Goal: Information Seeking & Learning: Learn about a topic

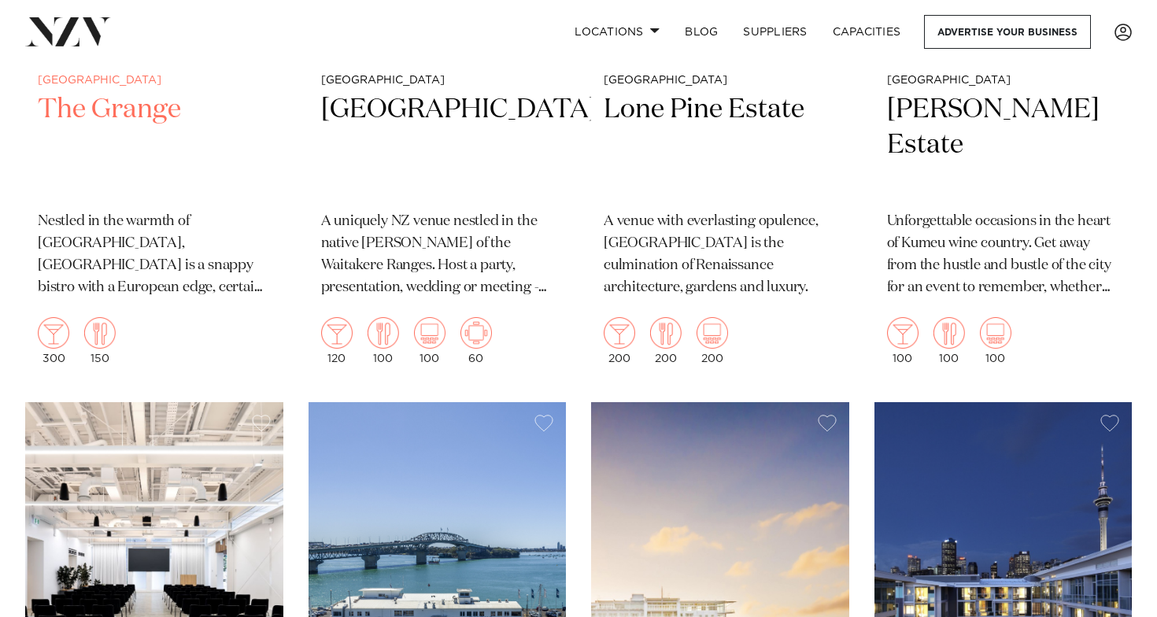
scroll to position [1683, 0]
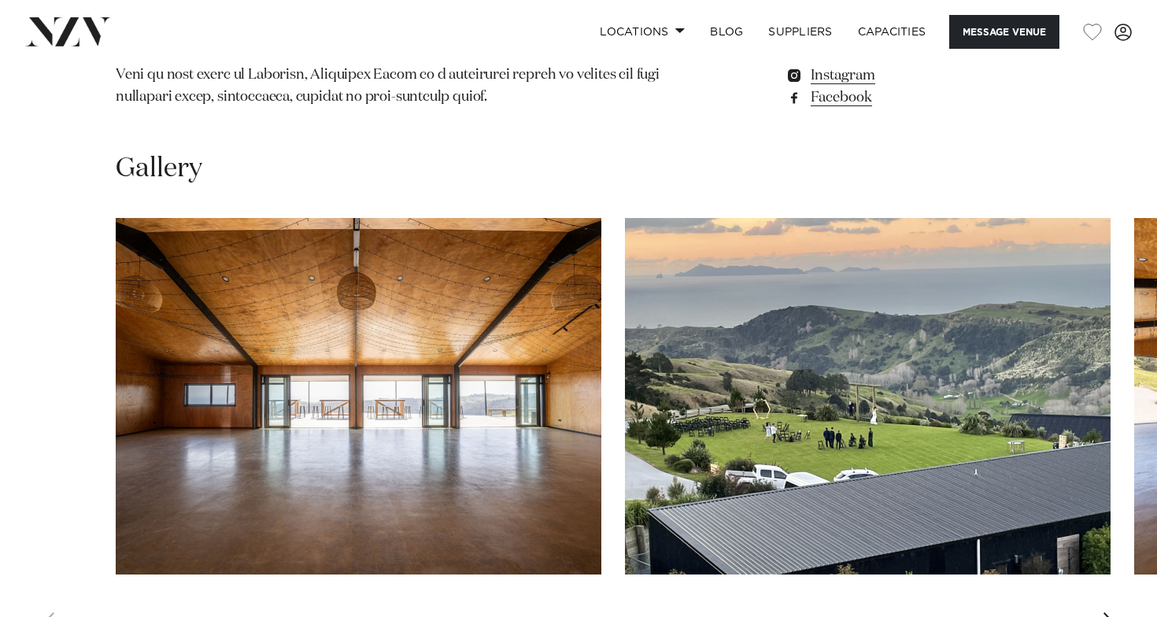
scroll to position [1398, 0]
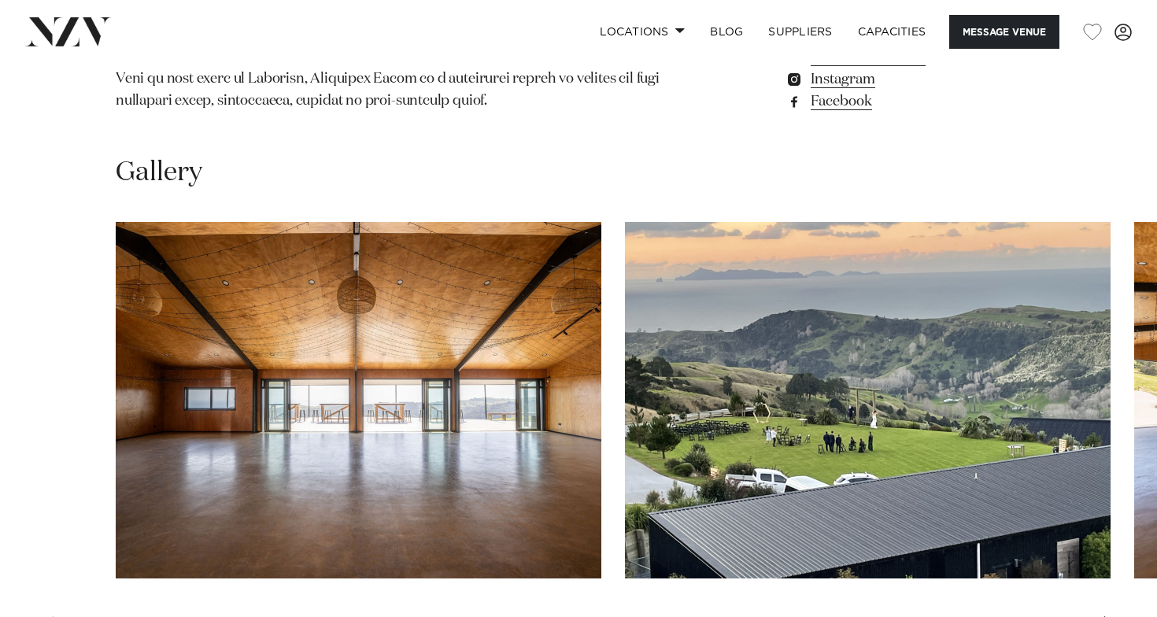
click at [1104, 616] on div "Next slide" at bounding box center [1110, 628] width 16 height 25
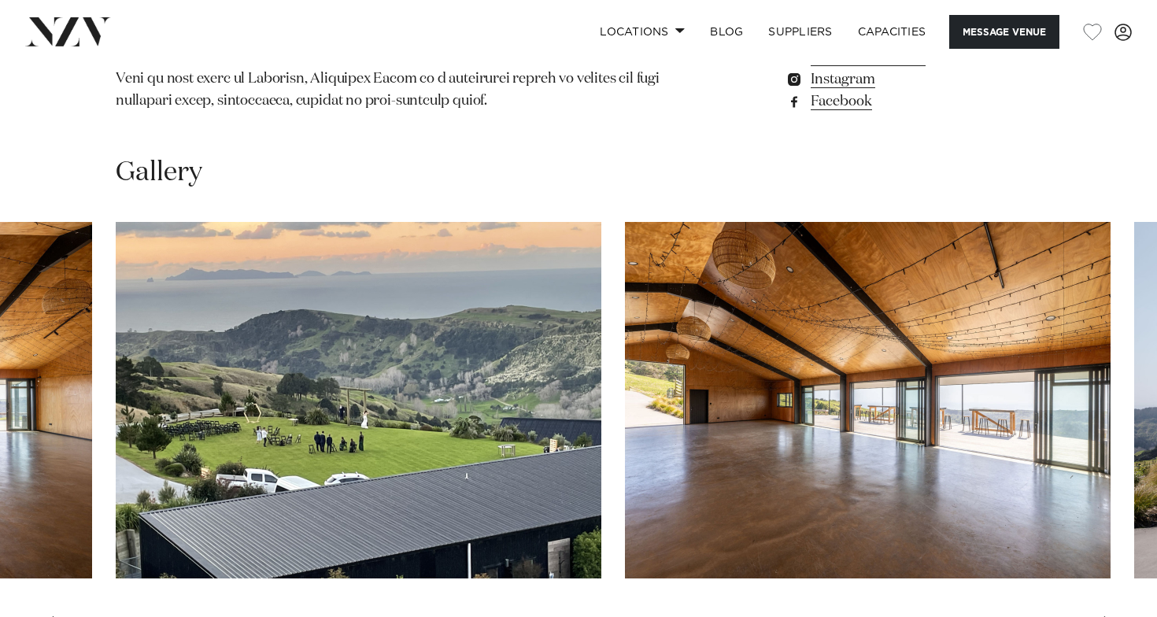
click at [1104, 616] on div "Next slide" at bounding box center [1110, 628] width 16 height 25
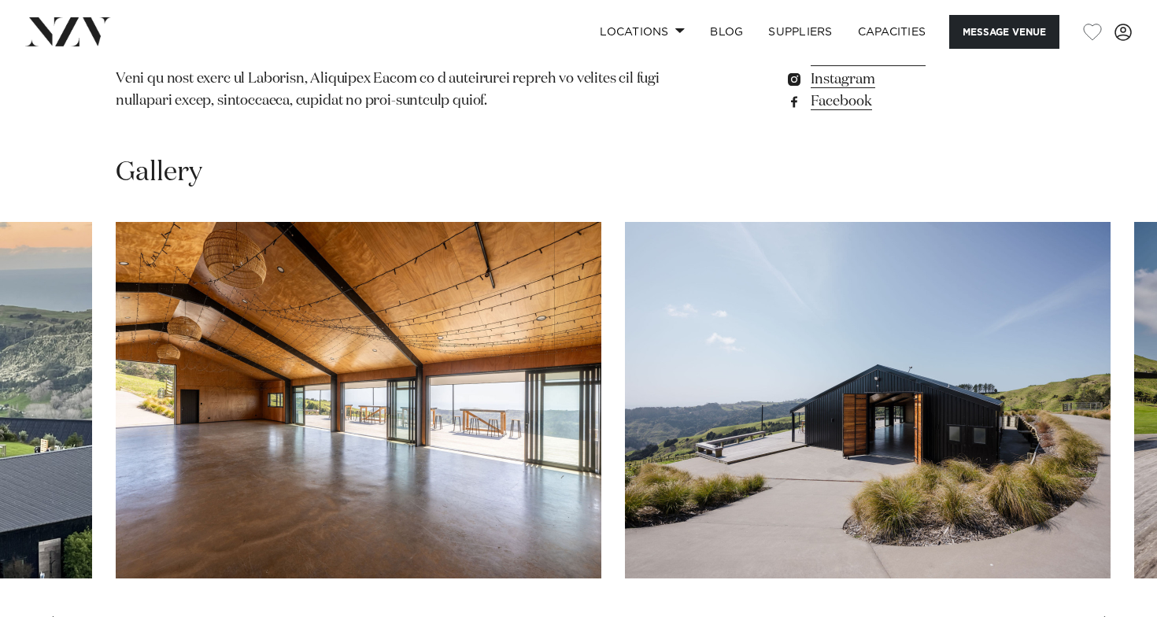
click at [1104, 616] on div "Next slide" at bounding box center [1110, 628] width 16 height 25
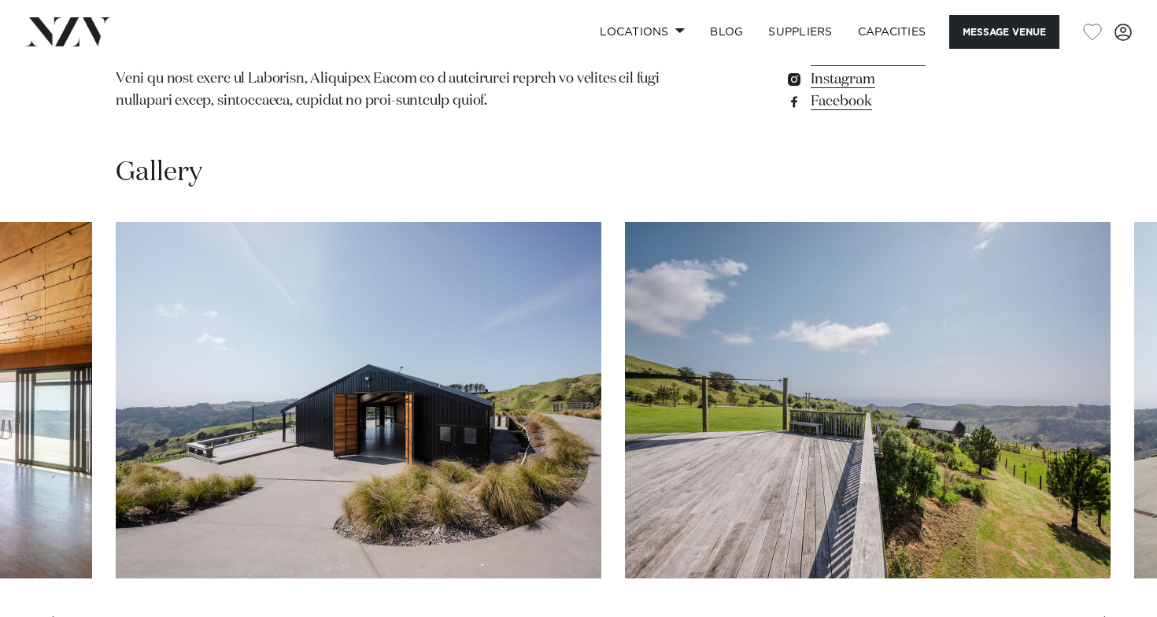
click at [1119, 584] on swiper-container at bounding box center [578, 438] width 1157 height 432
click at [1113, 616] on div "Next slide" at bounding box center [1110, 628] width 16 height 25
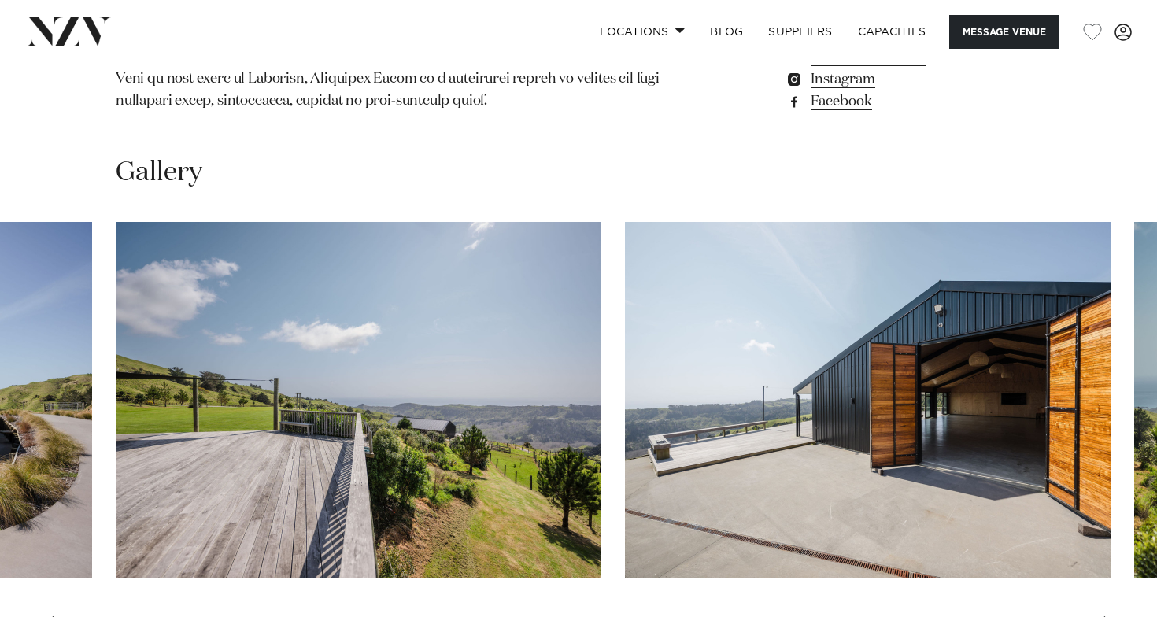
click at [1113, 616] on div "Next slide" at bounding box center [1110, 628] width 16 height 25
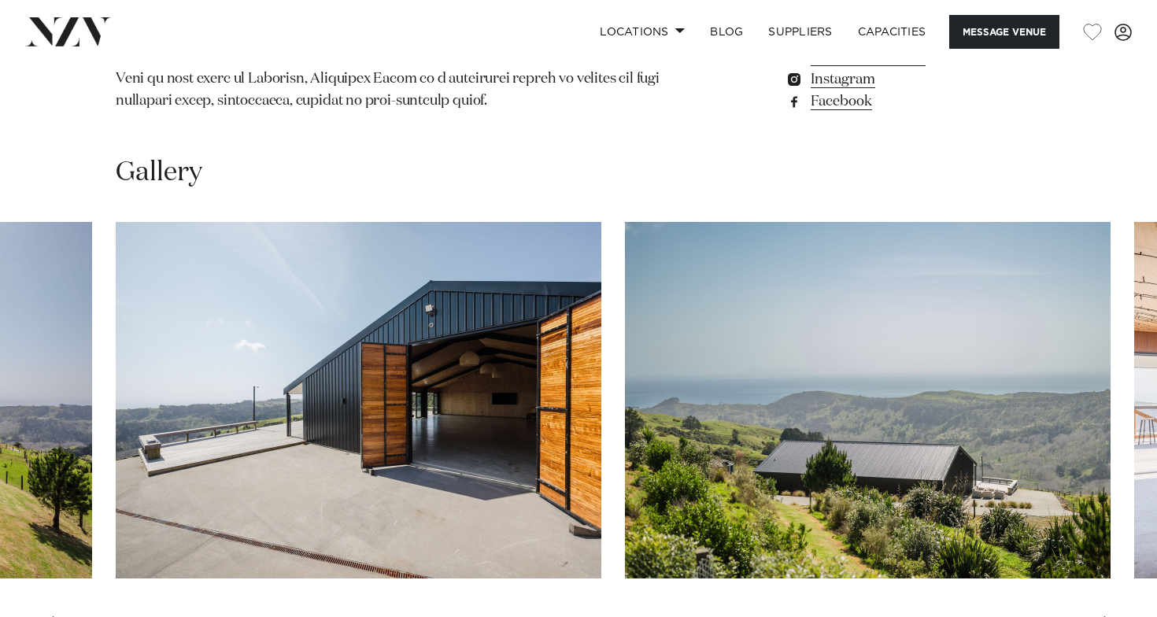
click at [1113, 616] on div "Next slide" at bounding box center [1110, 628] width 16 height 25
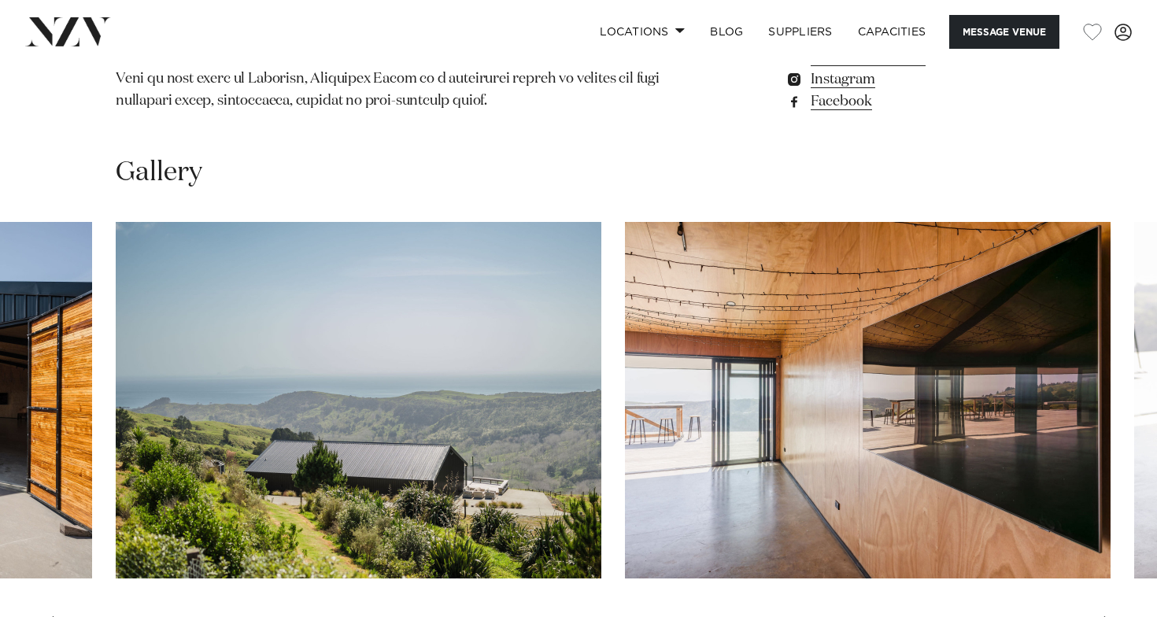
click at [1113, 616] on div "Next slide" at bounding box center [1110, 628] width 16 height 25
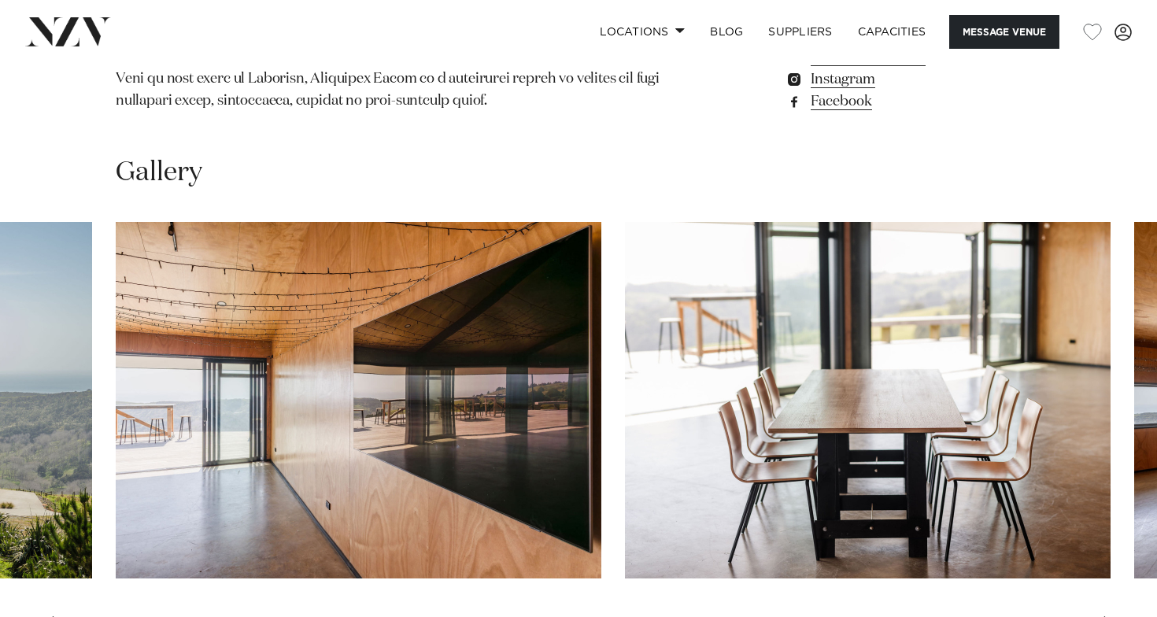
click at [1113, 616] on div "Next slide" at bounding box center [1110, 628] width 16 height 25
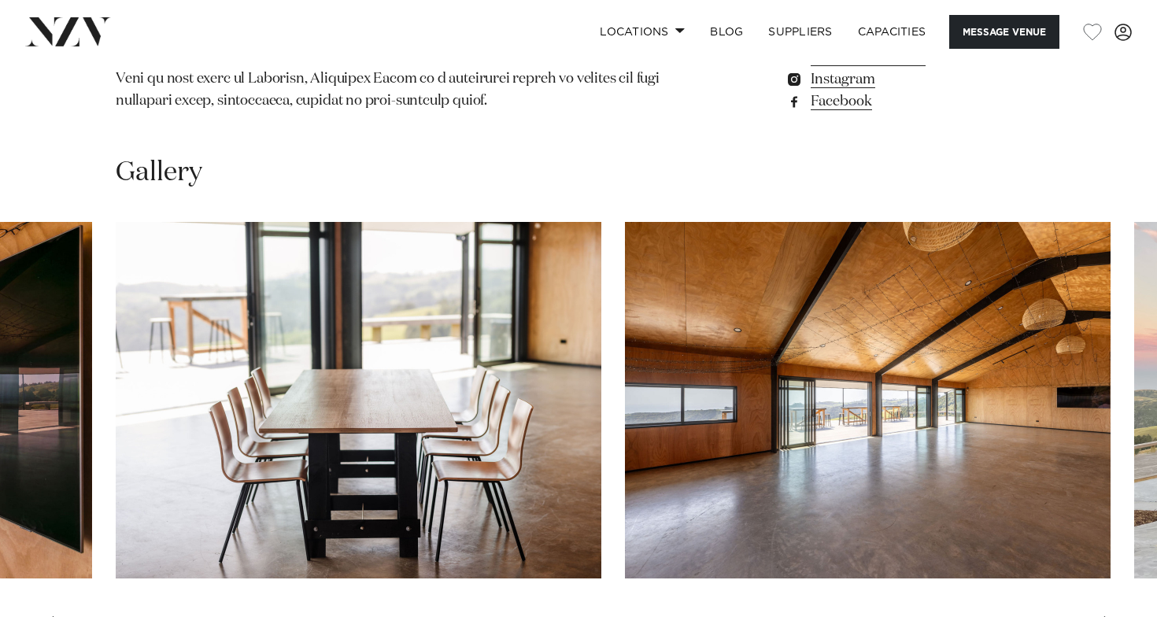
click at [1113, 616] on div "Next slide" at bounding box center [1110, 628] width 16 height 25
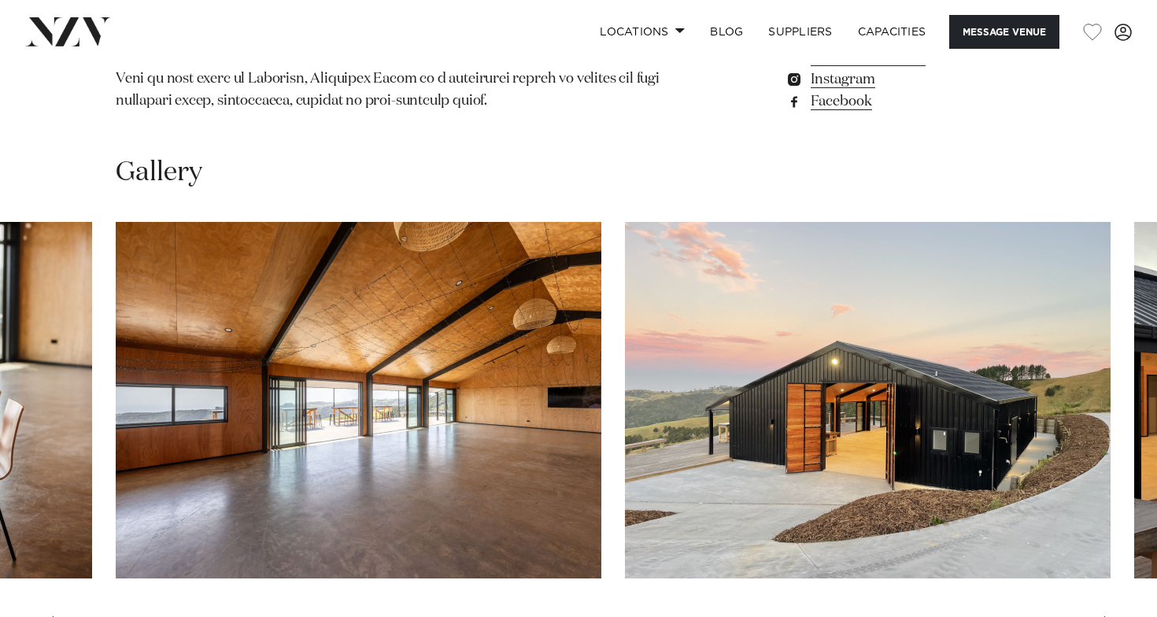
click at [1113, 616] on div "Next slide" at bounding box center [1110, 628] width 16 height 25
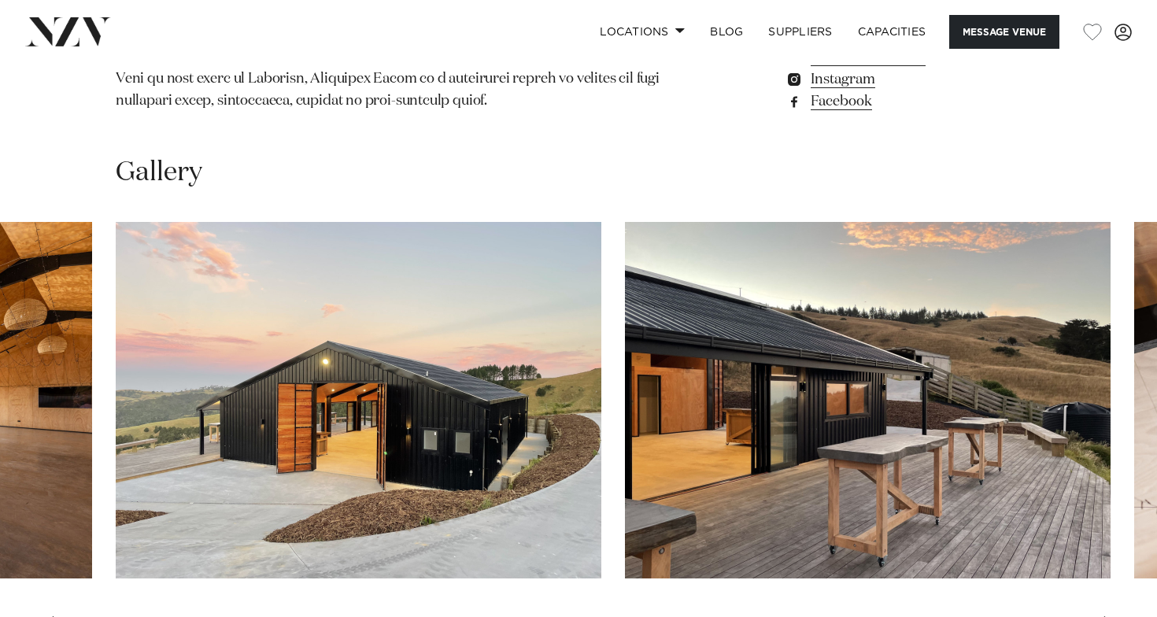
click at [1113, 616] on div "Next slide" at bounding box center [1110, 628] width 16 height 25
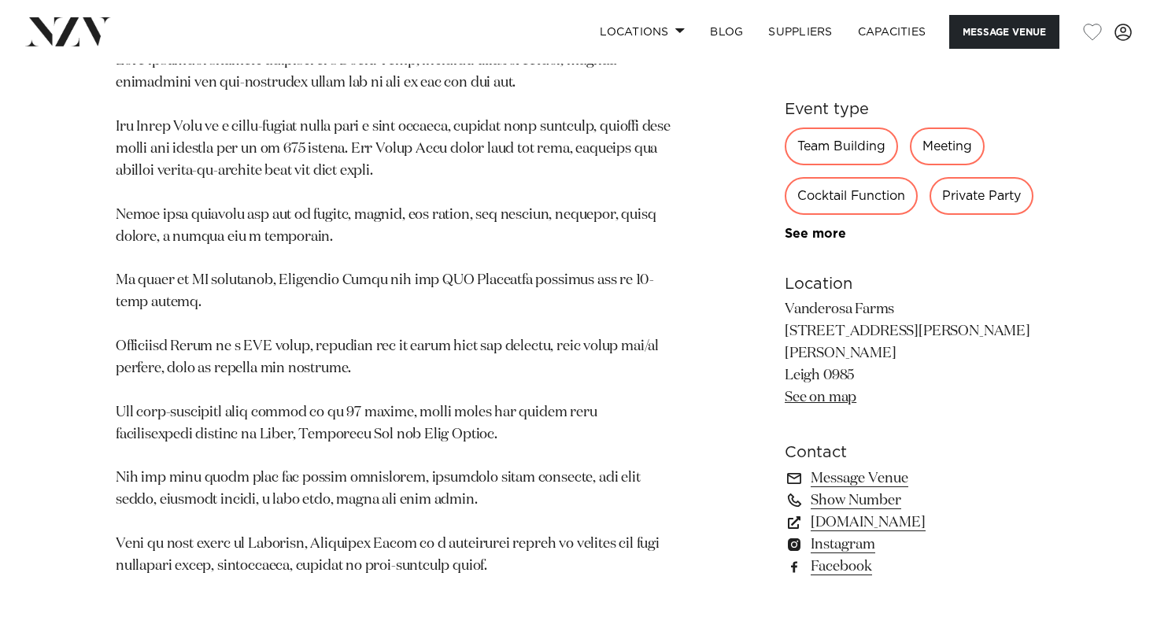
scroll to position [843, 0]
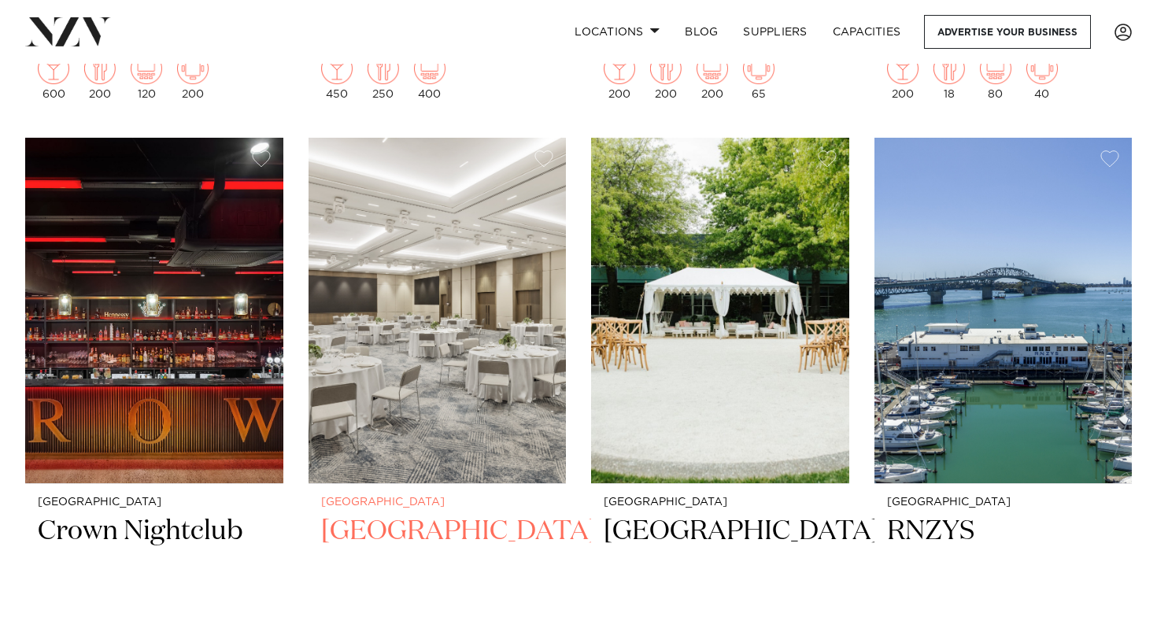
scroll to position [4047, 0]
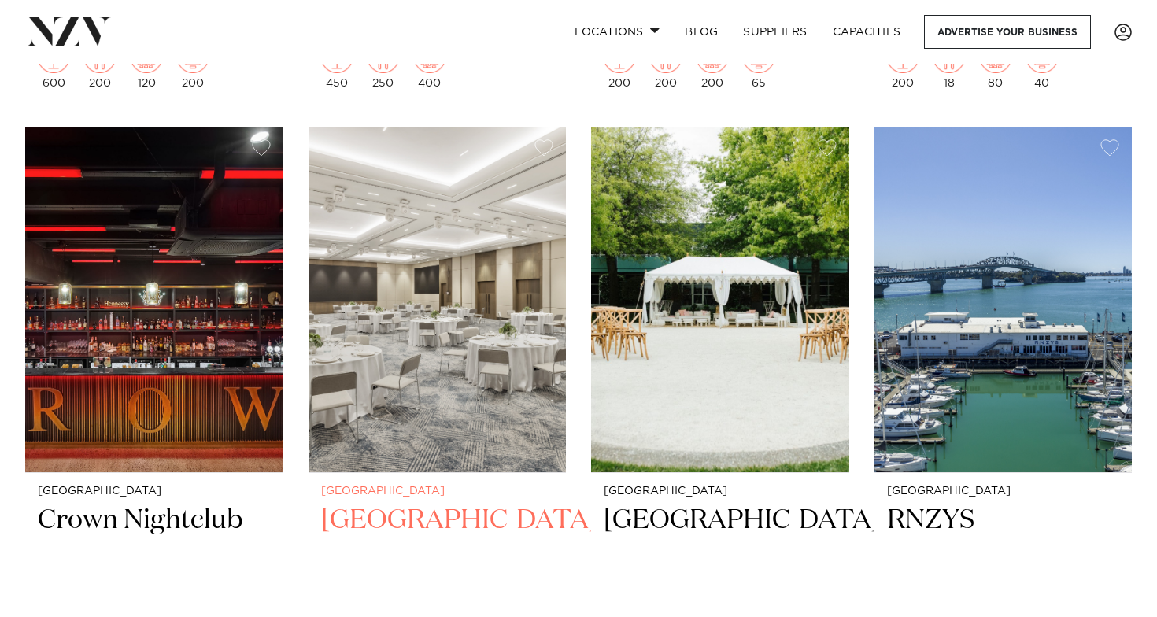
click at [444, 350] on img at bounding box center [438, 300] width 258 height 346
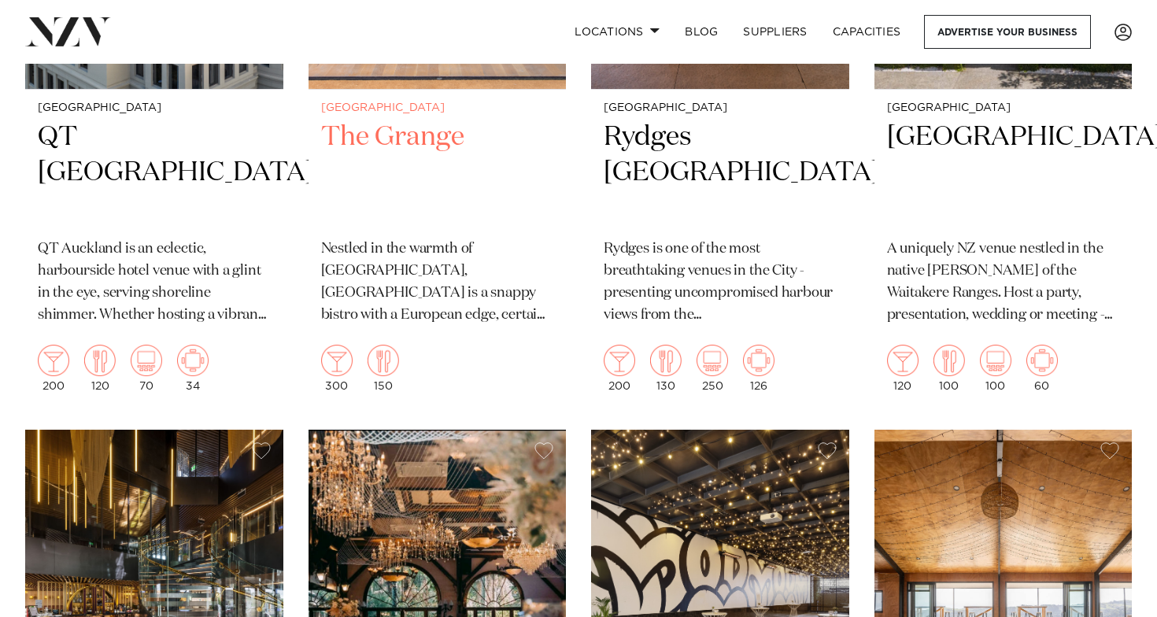
scroll to position [1409, 0]
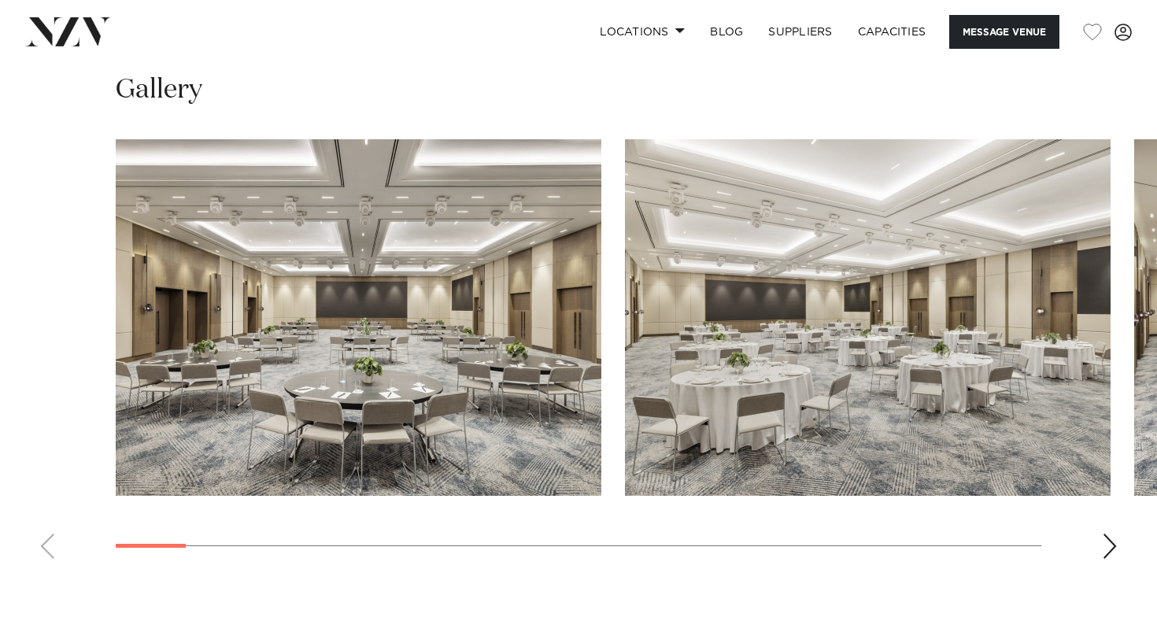
scroll to position [1437, 0]
click at [1111, 538] on div "Next slide" at bounding box center [1110, 546] width 16 height 25
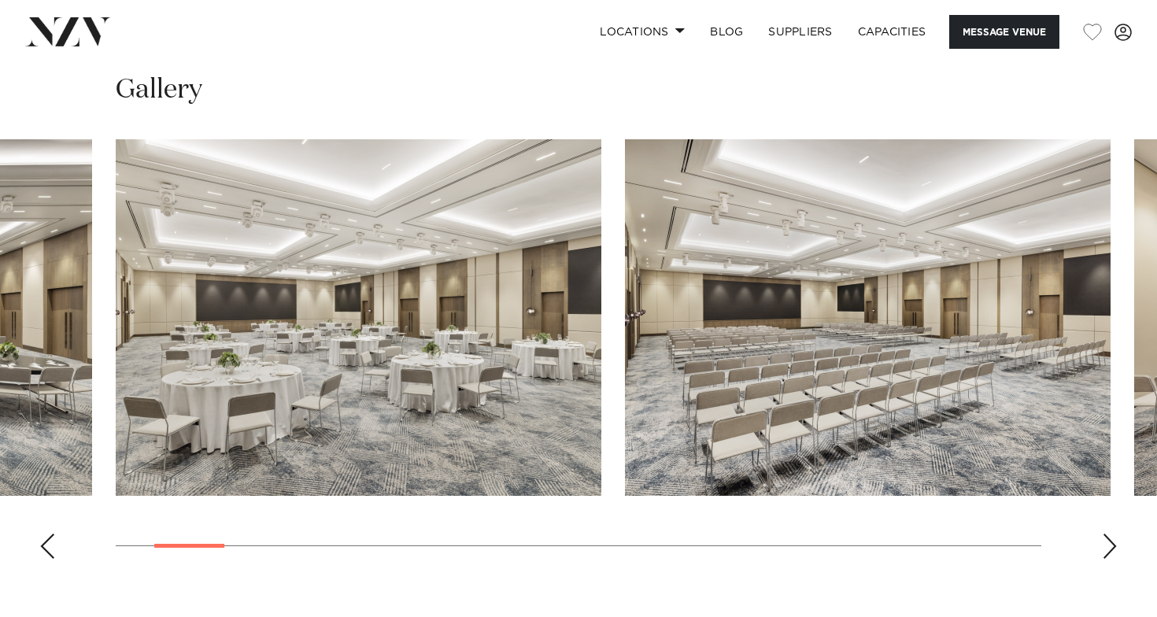
click at [1111, 538] on div "Next slide" at bounding box center [1110, 546] width 16 height 25
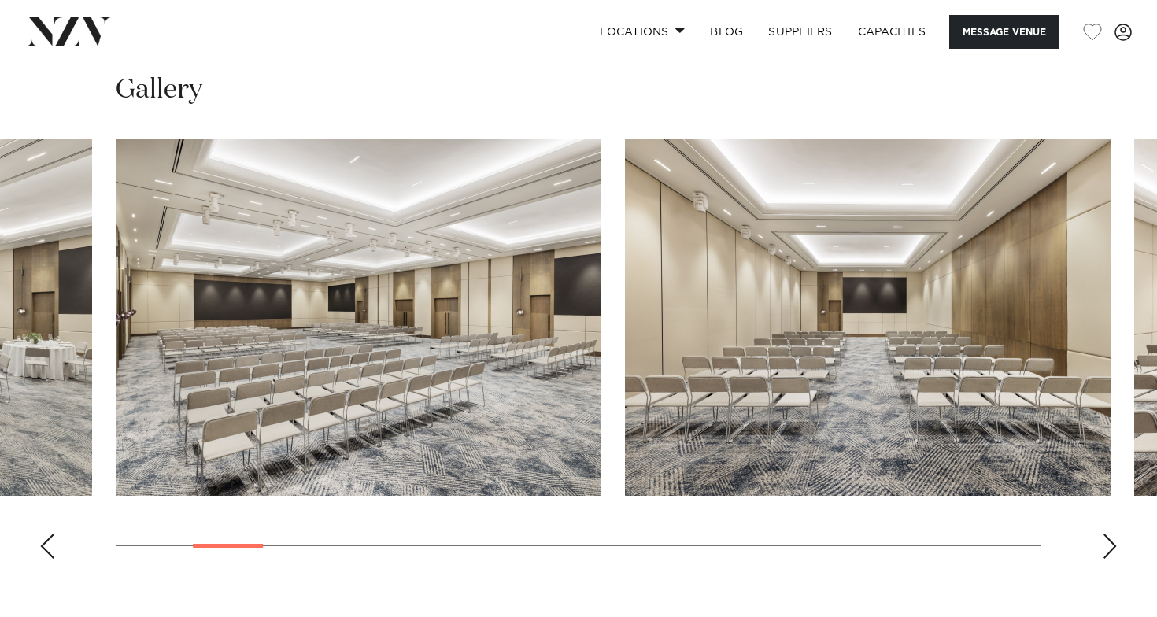
click at [1111, 538] on div "Next slide" at bounding box center [1110, 546] width 16 height 25
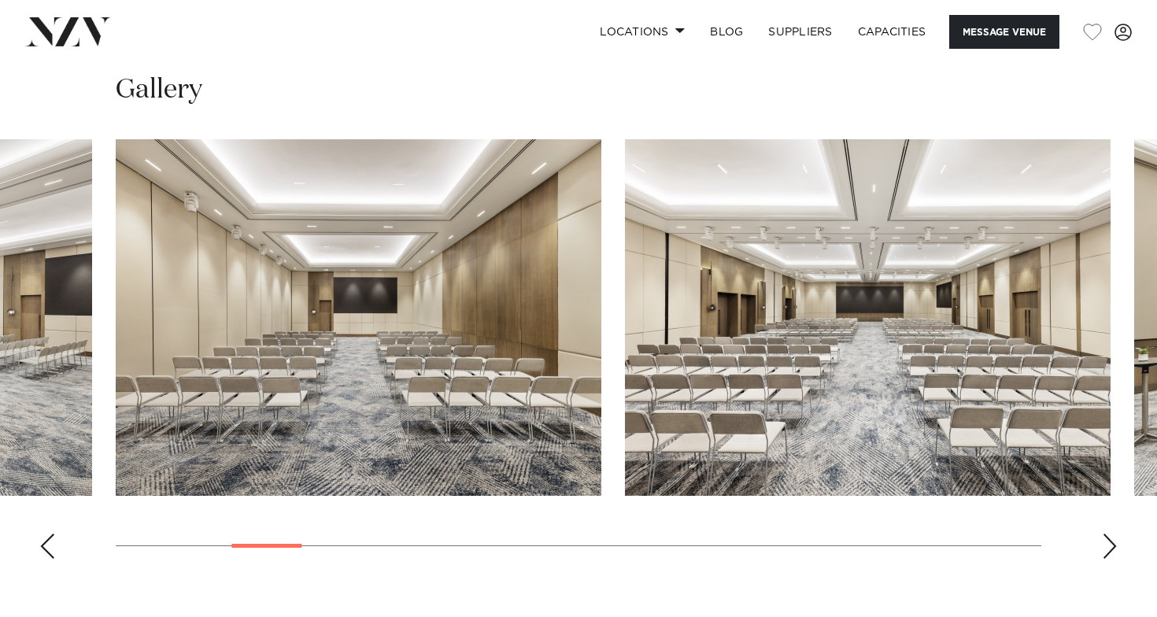
click at [1111, 538] on div "Next slide" at bounding box center [1110, 546] width 16 height 25
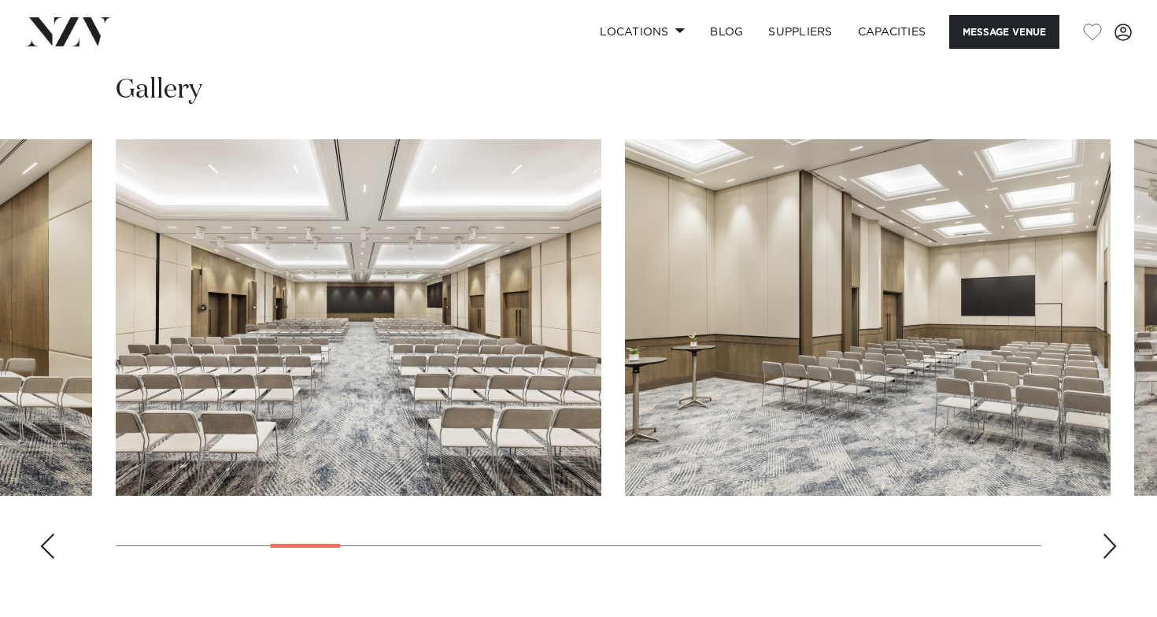
click at [1111, 538] on div "Next slide" at bounding box center [1110, 546] width 16 height 25
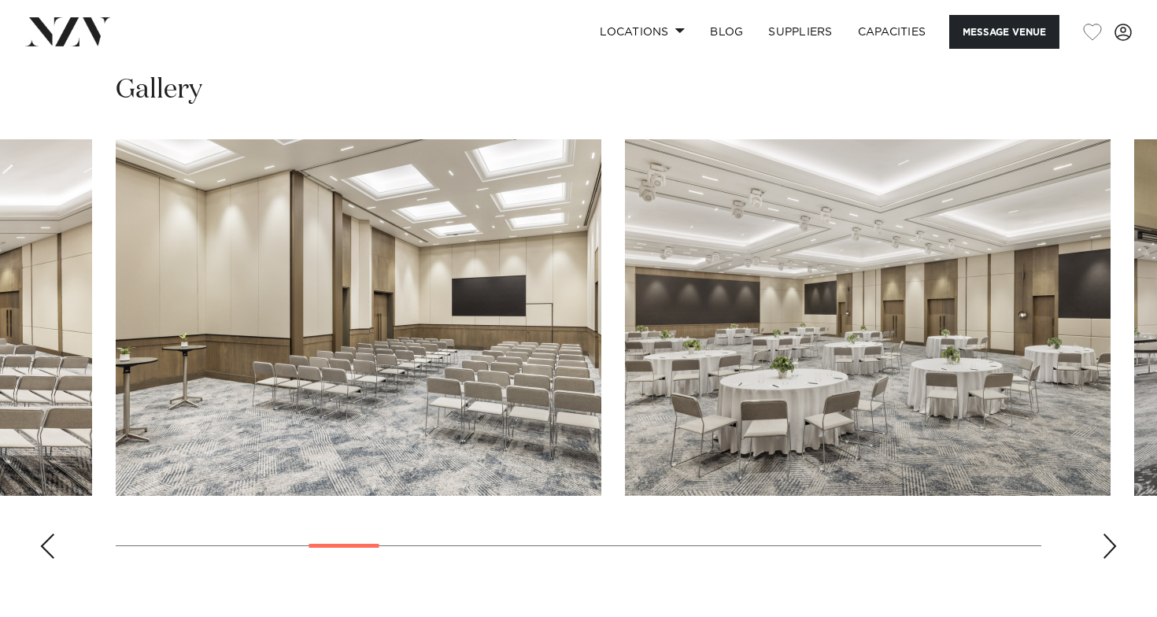
click at [1112, 537] on div "Next slide" at bounding box center [1110, 546] width 16 height 25
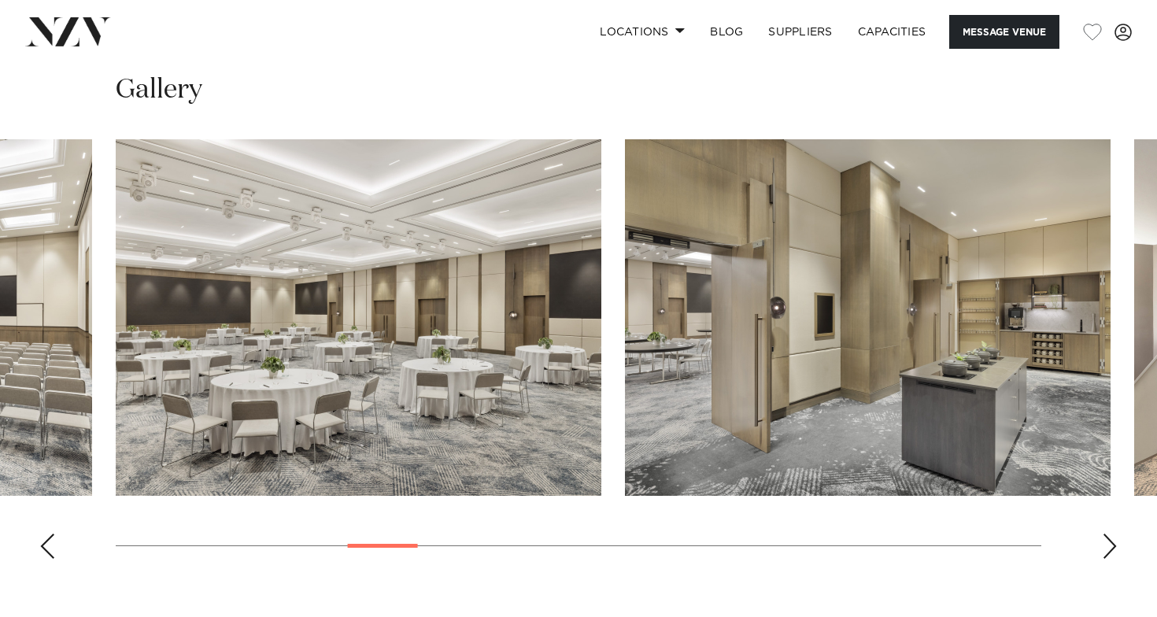
click at [1112, 537] on div "Next slide" at bounding box center [1110, 546] width 16 height 25
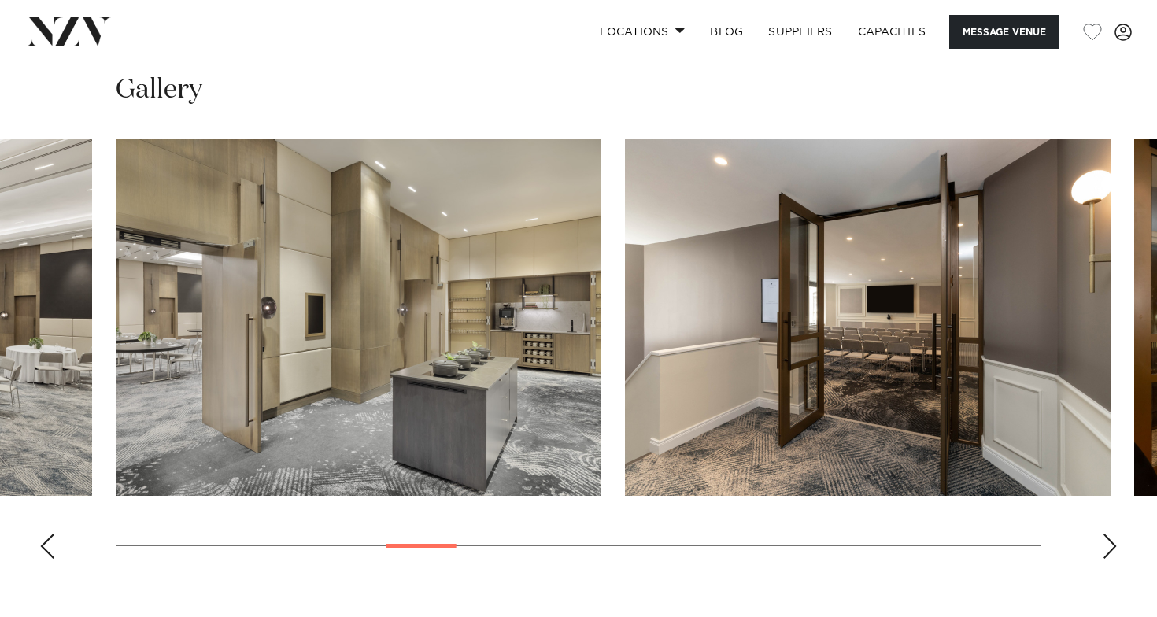
click at [1112, 537] on div "Next slide" at bounding box center [1110, 546] width 16 height 25
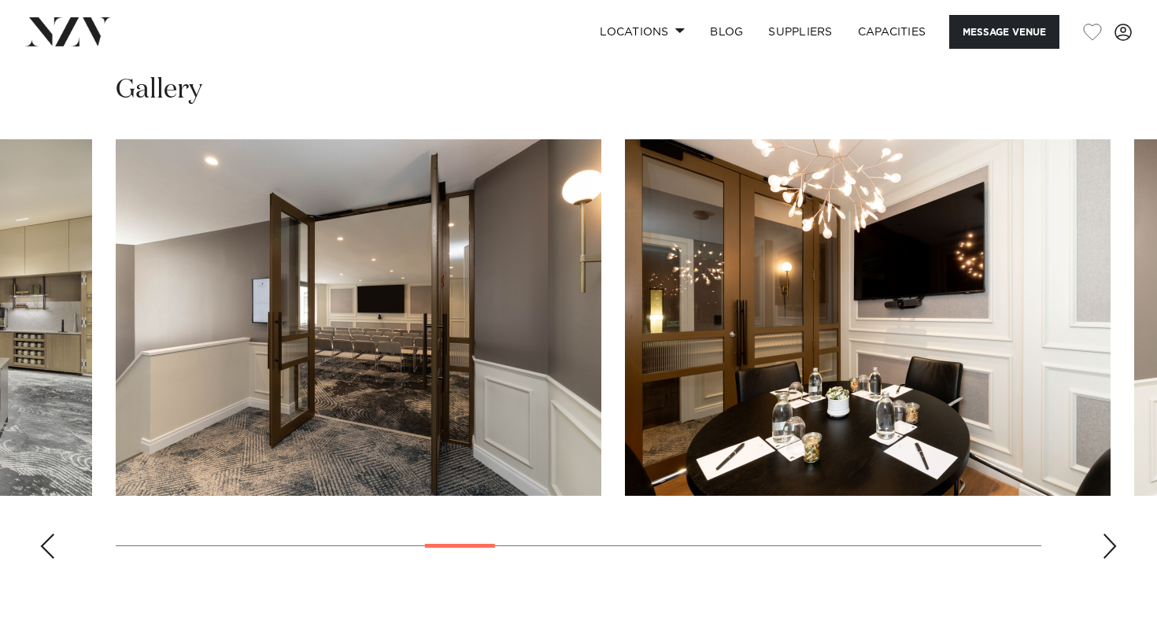
click at [1112, 537] on div "Next slide" at bounding box center [1110, 546] width 16 height 25
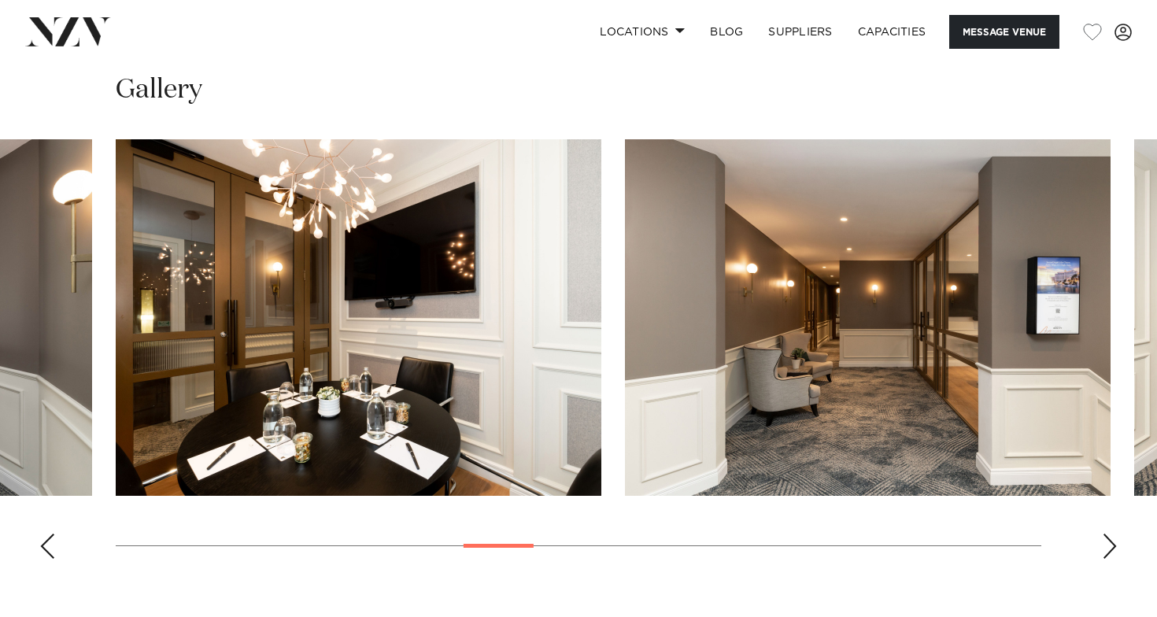
click at [1112, 537] on div "Next slide" at bounding box center [1110, 546] width 16 height 25
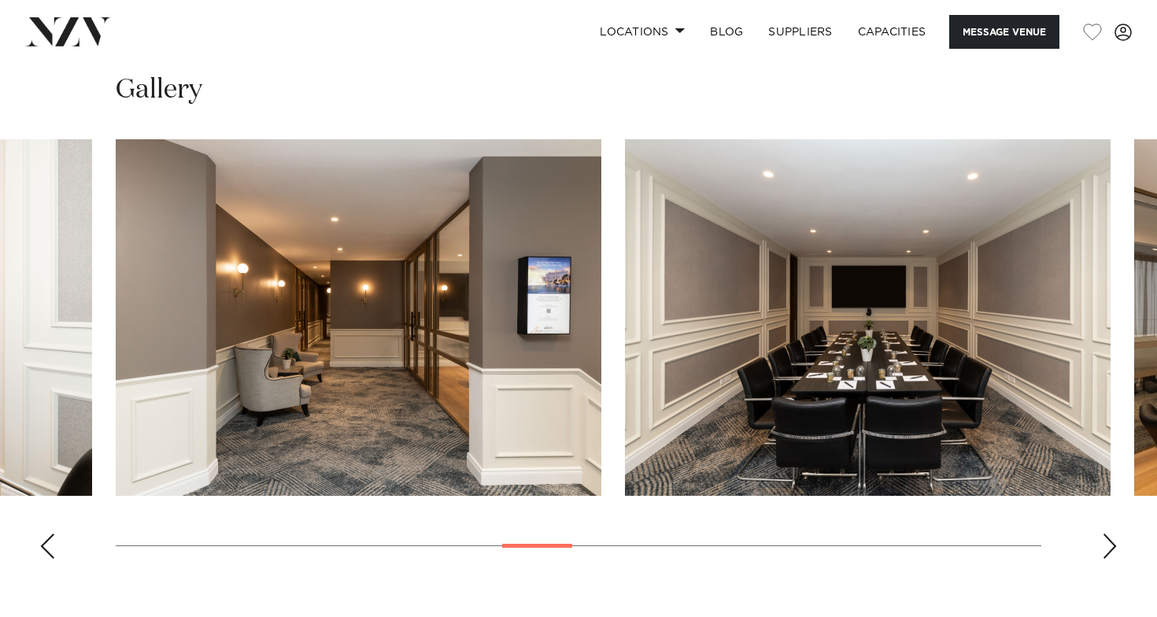
click at [1112, 537] on div "Next slide" at bounding box center [1110, 546] width 16 height 25
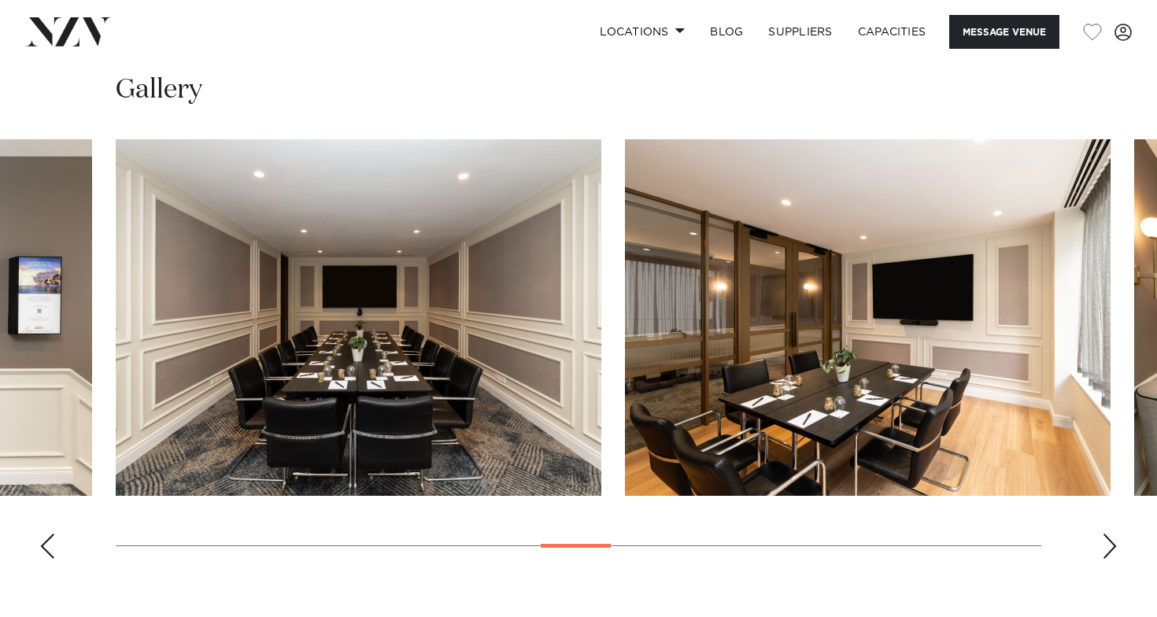
click at [1112, 537] on div "Next slide" at bounding box center [1110, 546] width 16 height 25
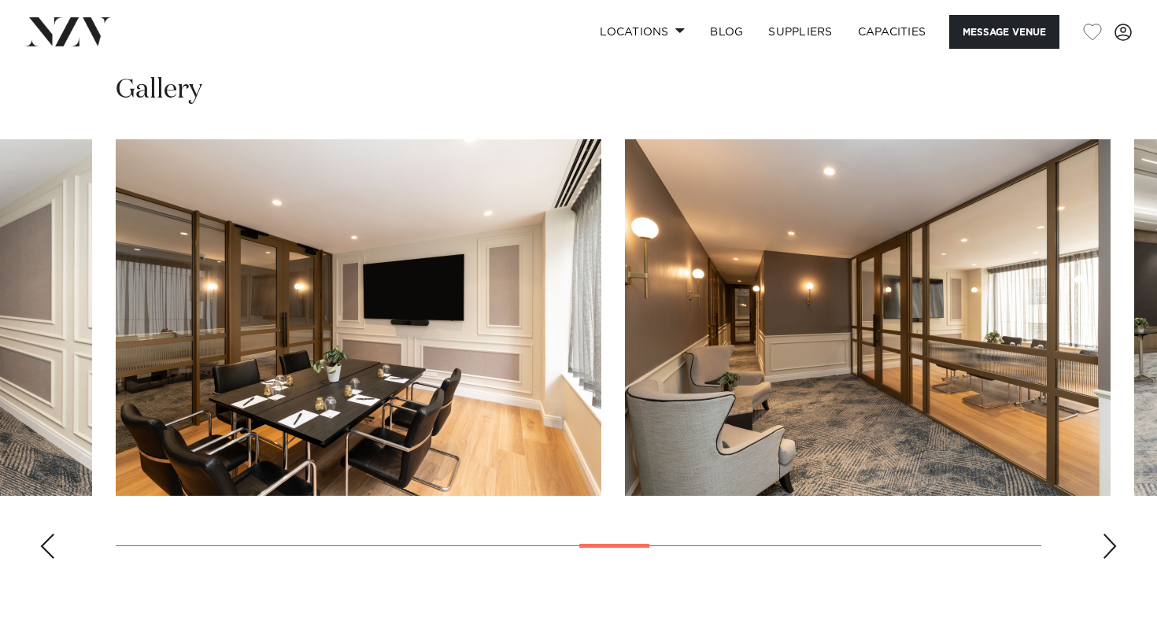
click at [1112, 537] on div "Next slide" at bounding box center [1110, 546] width 16 height 25
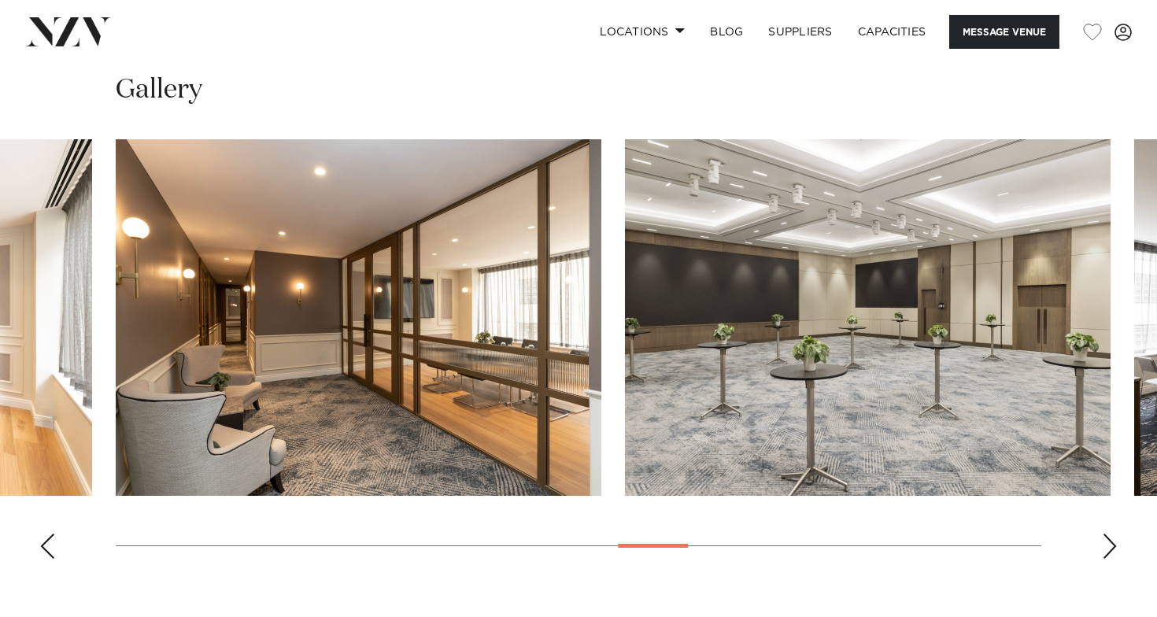
click at [1112, 537] on div "Next slide" at bounding box center [1110, 546] width 16 height 25
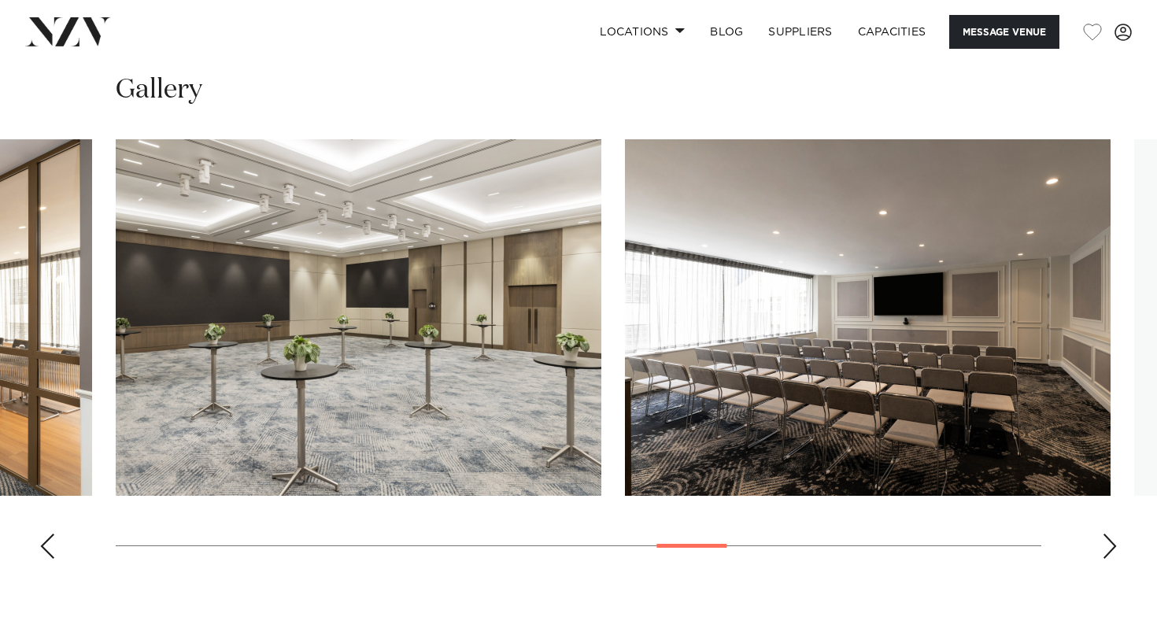
click at [1112, 537] on div "Next slide" at bounding box center [1110, 546] width 16 height 25
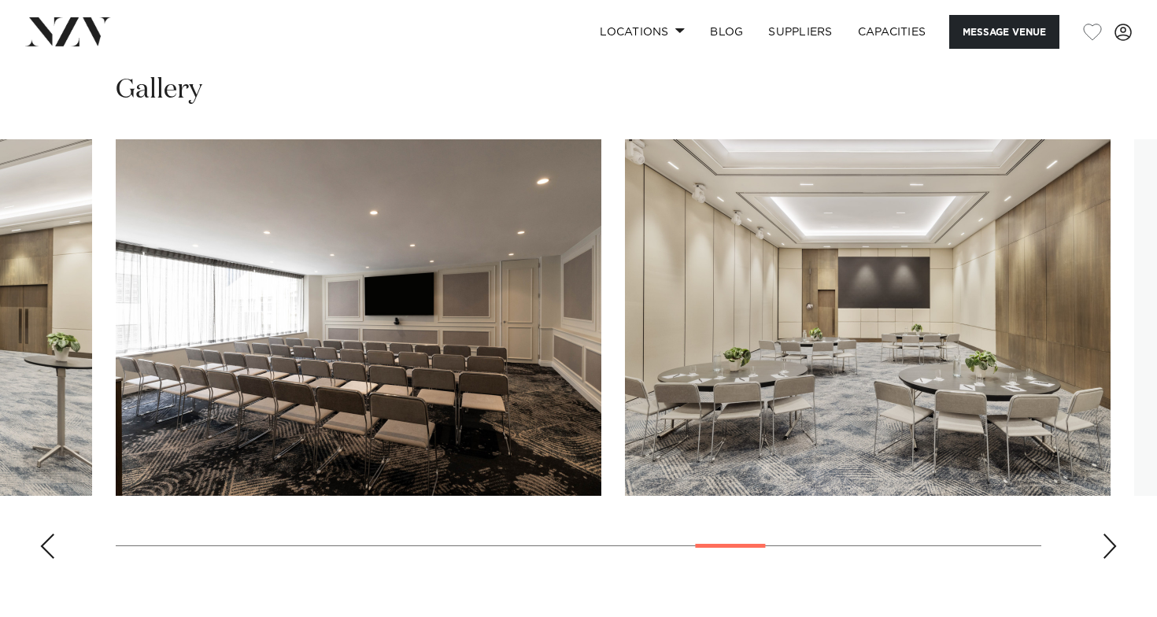
click at [1112, 537] on div "Next slide" at bounding box center [1110, 546] width 16 height 25
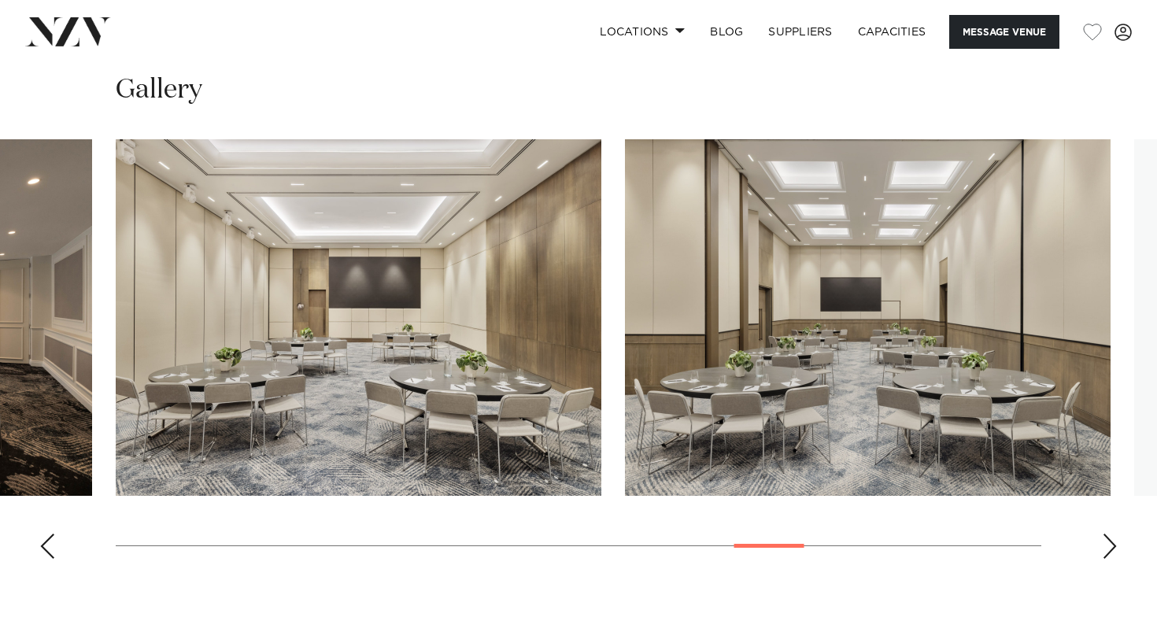
click at [1112, 537] on div "Next slide" at bounding box center [1110, 546] width 16 height 25
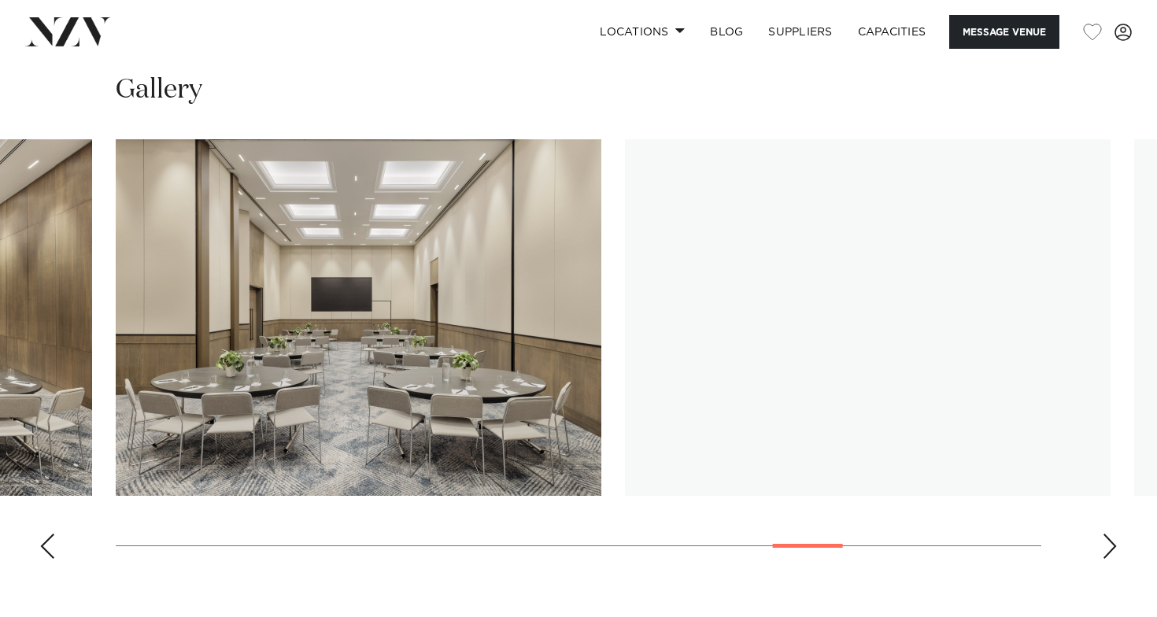
click at [1112, 537] on div "Next slide" at bounding box center [1110, 546] width 16 height 25
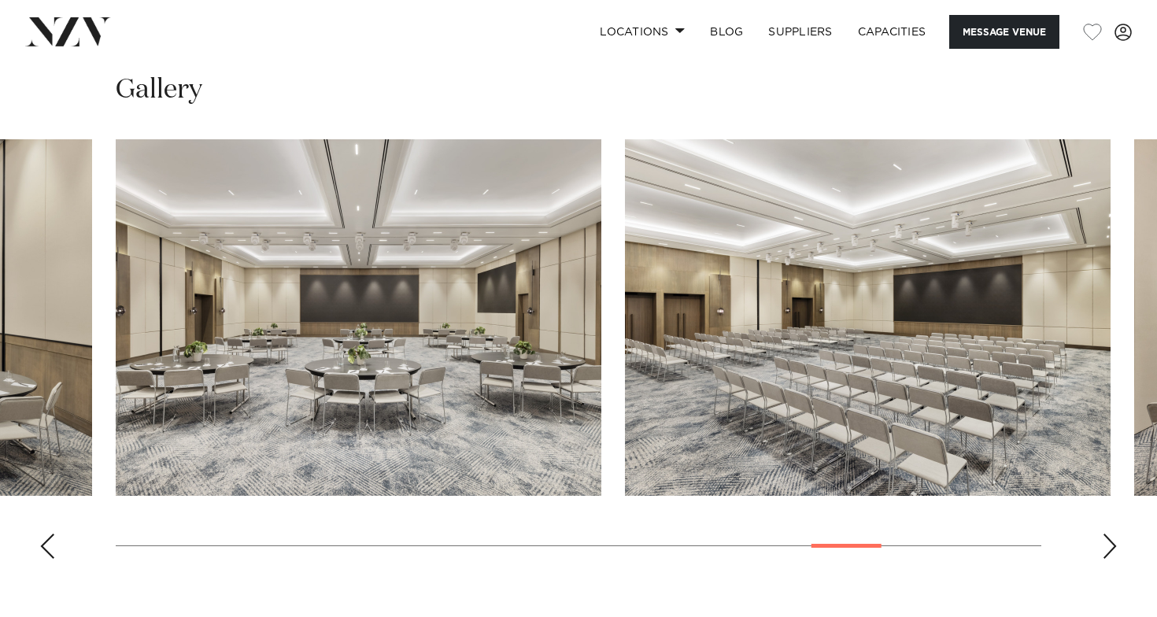
click at [1112, 537] on div "Next slide" at bounding box center [1110, 546] width 16 height 25
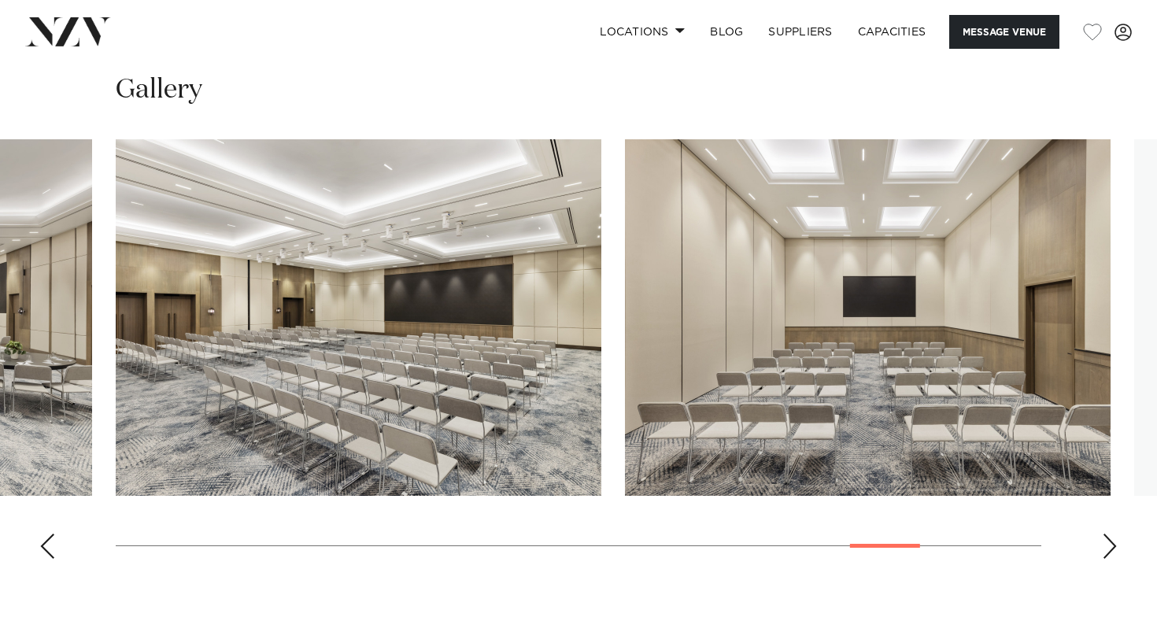
click at [1112, 537] on div "Next slide" at bounding box center [1110, 546] width 16 height 25
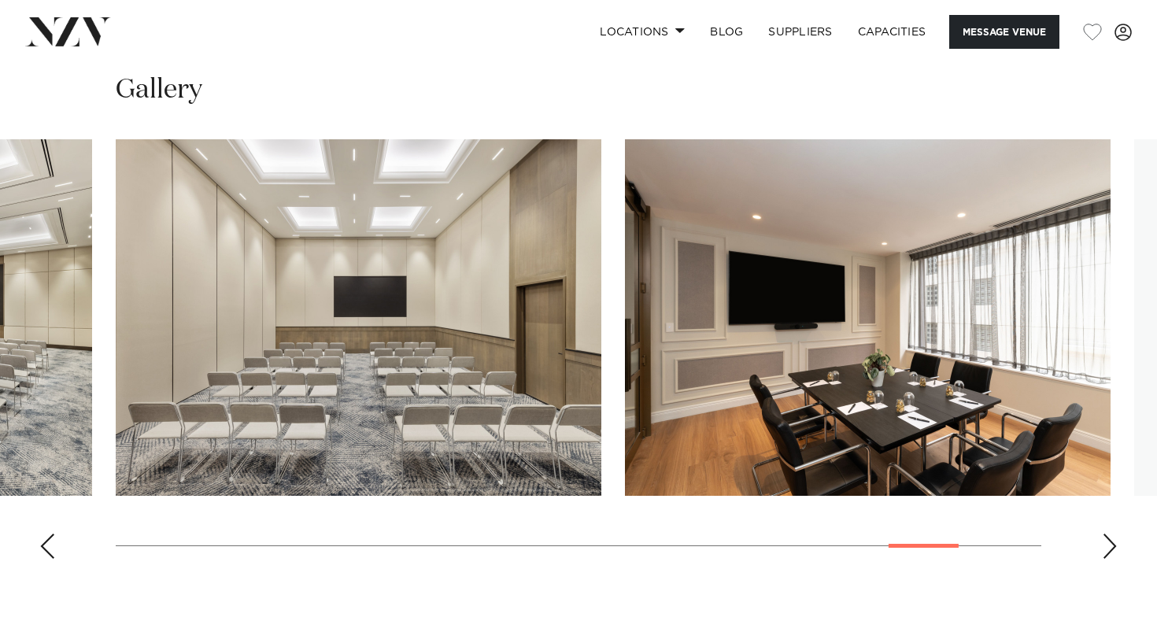
click at [1112, 537] on div "Next slide" at bounding box center [1110, 546] width 16 height 25
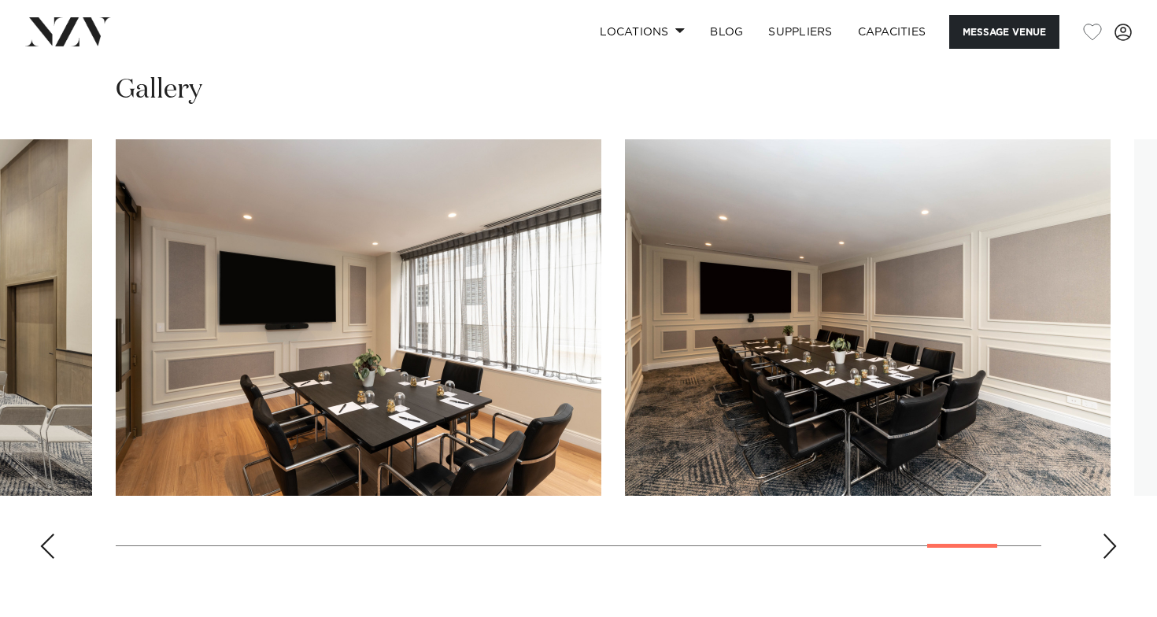
click at [1112, 537] on div "Next slide" at bounding box center [1110, 546] width 16 height 25
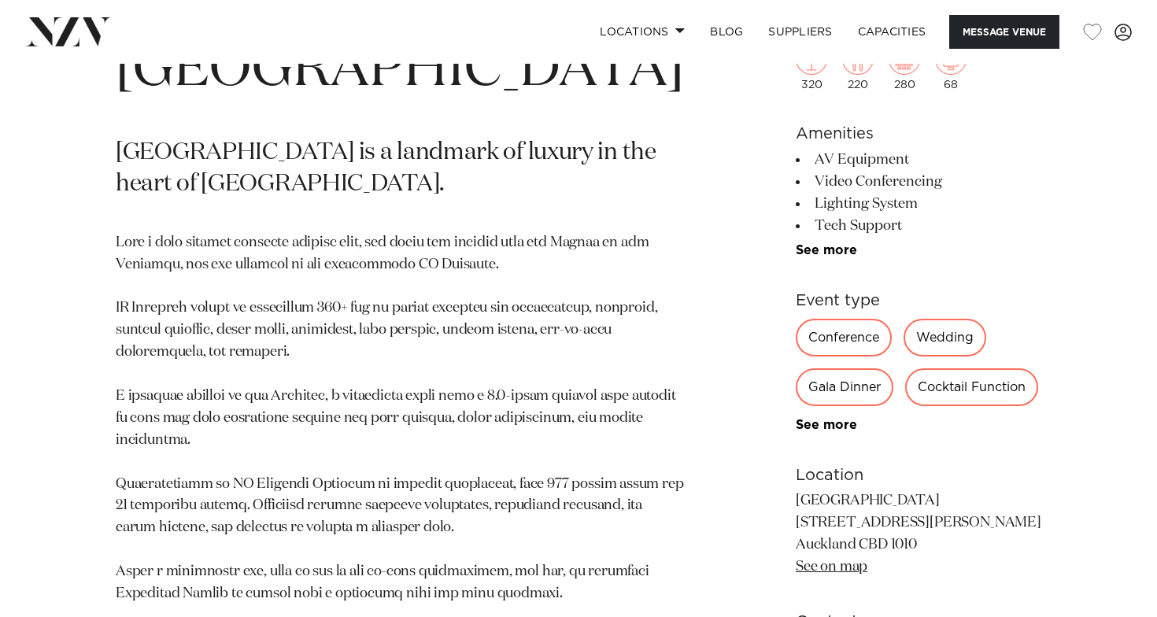
scroll to position [660, 0]
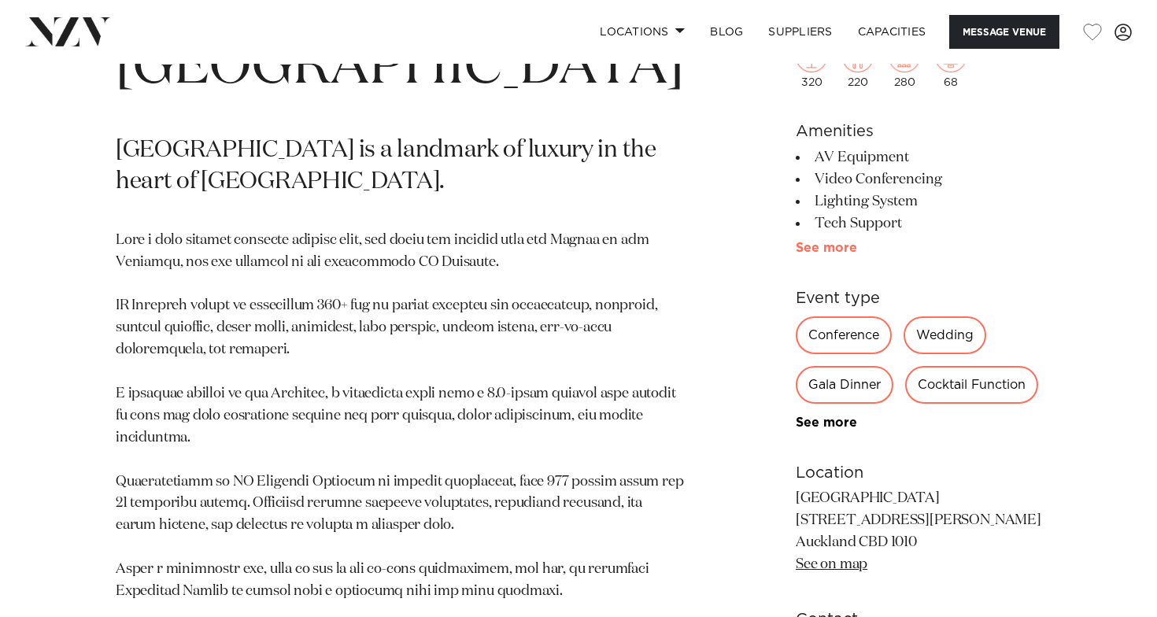
click at [800, 251] on link "See more" at bounding box center [857, 248] width 123 height 13
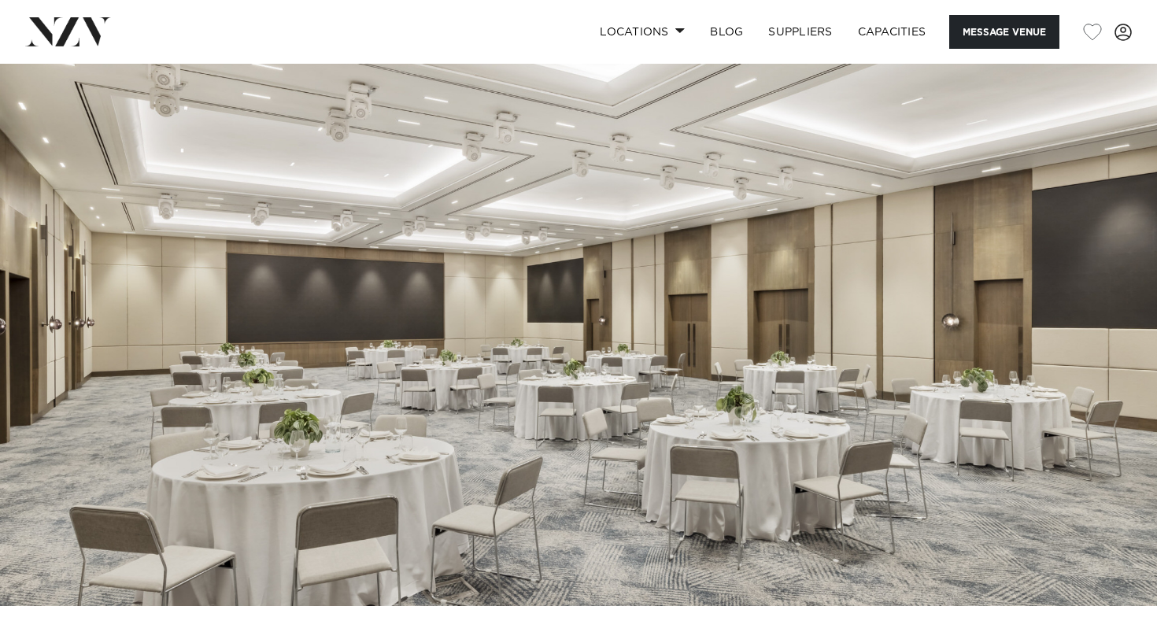
scroll to position [0, 0]
